Goal: Task Accomplishment & Management: Manage account settings

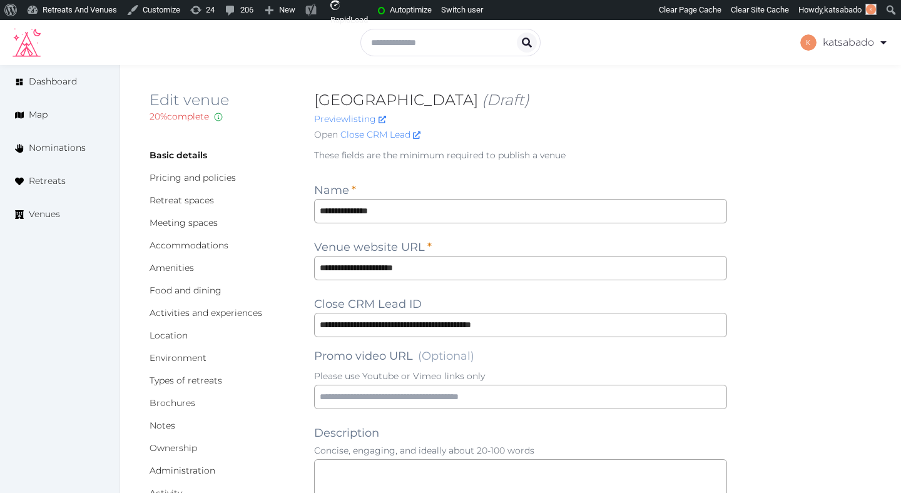
scroll to position [25, 0]
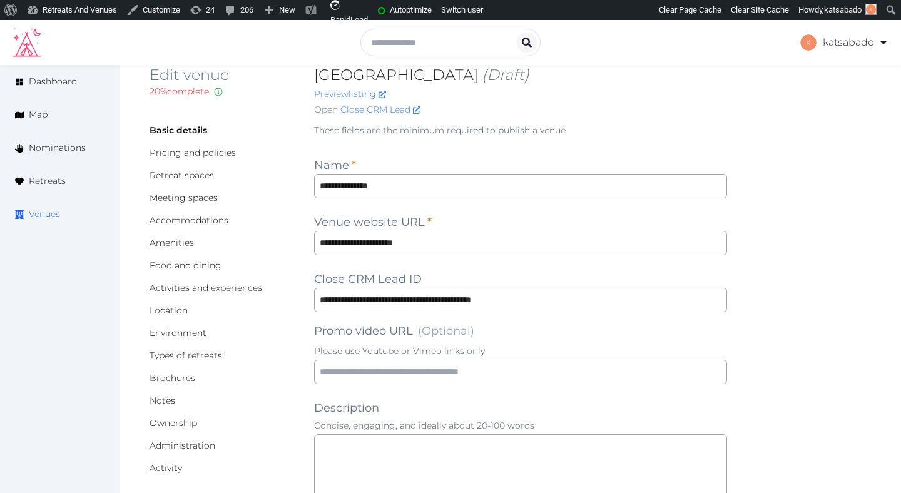
click at [56, 212] on span "Venues" at bounding box center [44, 214] width 31 height 13
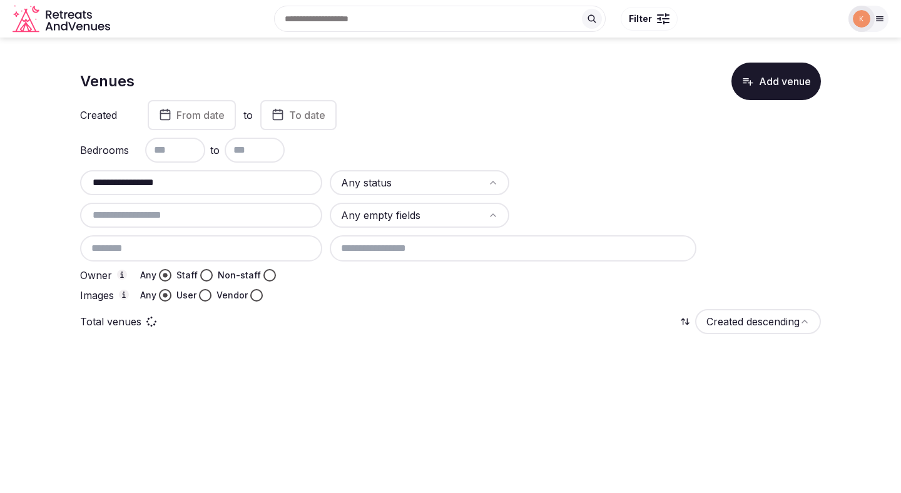
type input "**********"
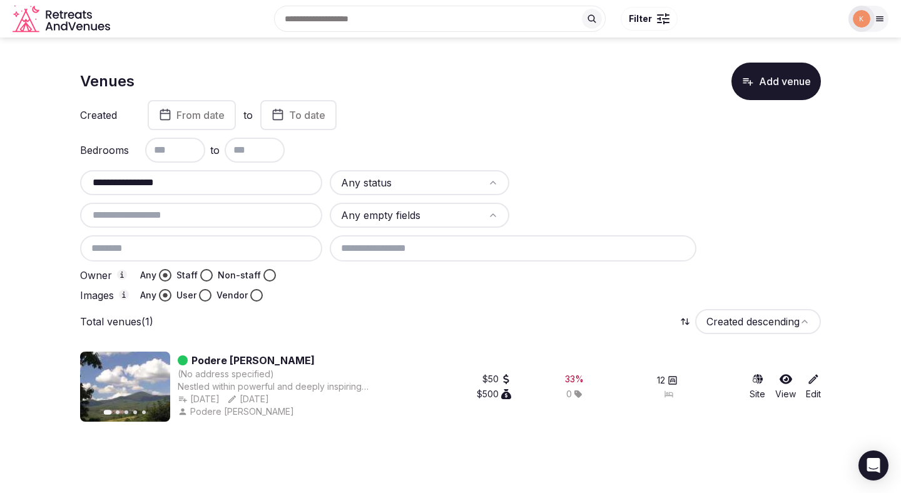
click at [254, 358] on link "Podere [PERSON_NAME]" at bounding box center [253, 360] width 123 height 15
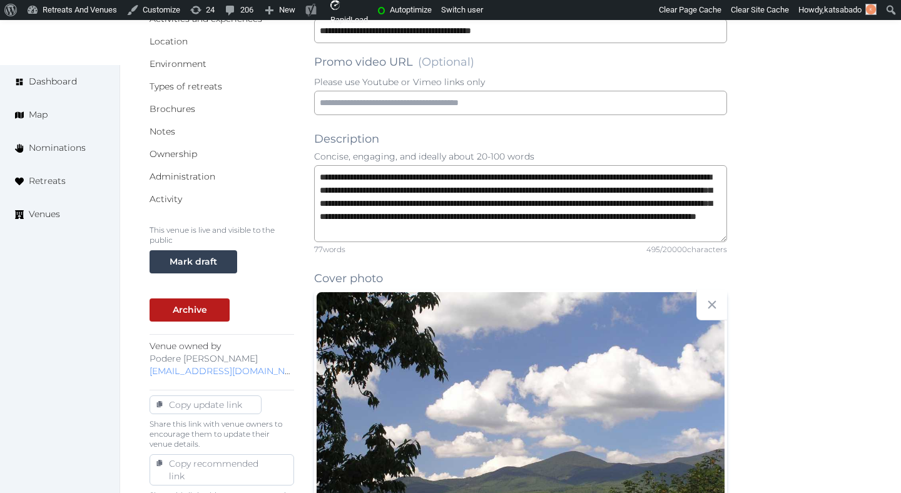
scroll to position [298, 0]
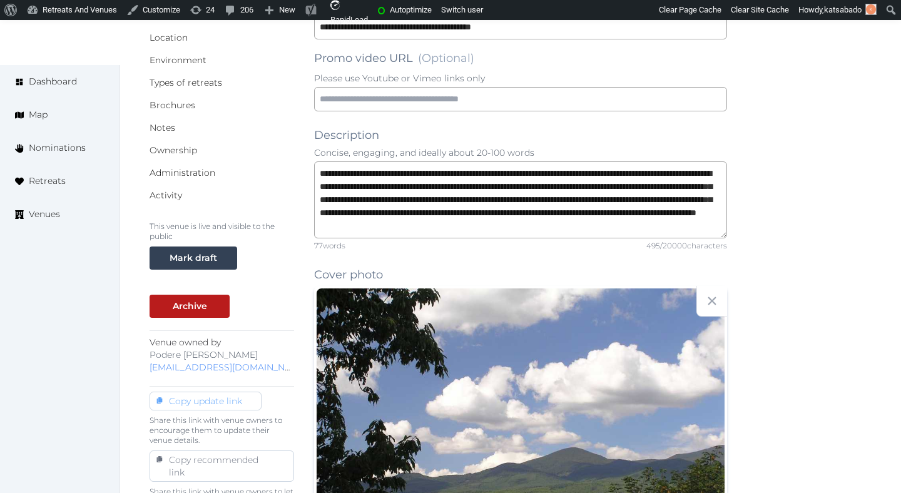
click at [233, 398] on div "Copy update link" at bounding box center [205, 401] width 83 height 13
